Goal: Task Accomplishment & Management: Manage account settings

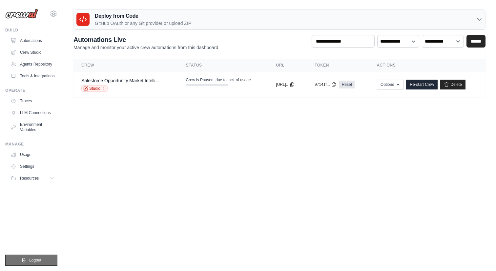
click at [29, 260] on span "Logout" at bounding box center [35, 260] width 12 height 5
click at [32, 258] on span "Logout" at bounding box center [35, 260] width 12 height 5
